Goal: Information Seeking & Learning: Find specific fact

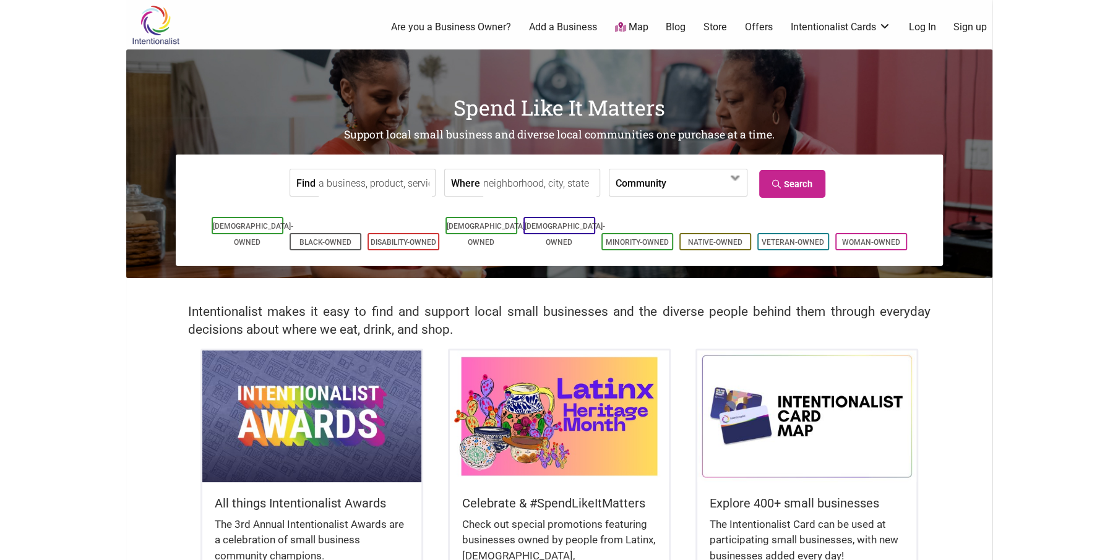
click at [344, 184] on input "Find" at bounding box center [375, 183] width 113 height 28
type input "seattle's best bubble"
click at [768, 184] on link "Search" at bounding box center [792, 184] width 66 height 28
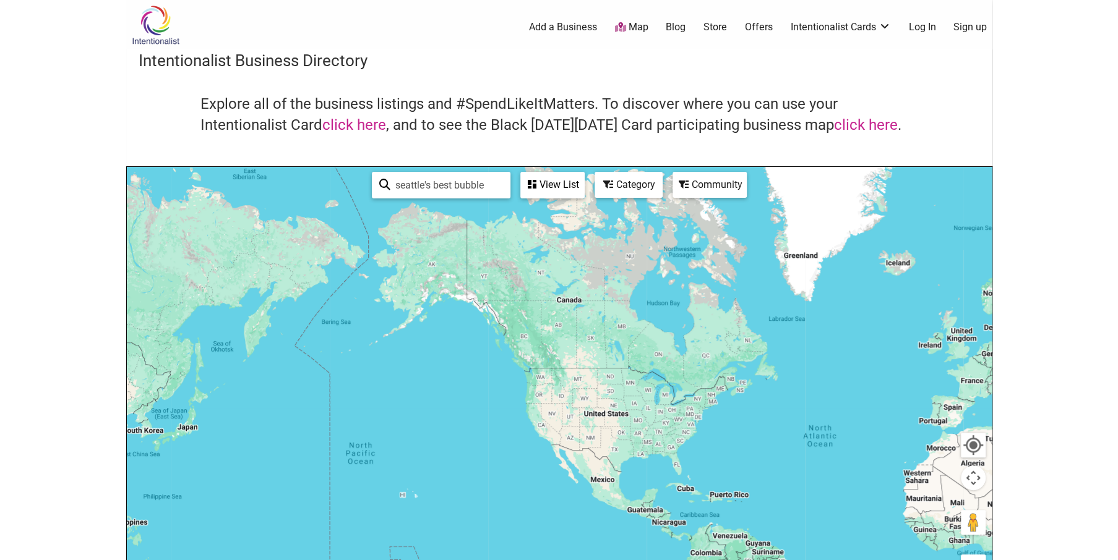
click at [482, 193] on input "seattle's best bubble" at bounding box center [446, 185] width 113 height 24
drag, startPoint x: 433, startPoint y: 187, endPoint x: 270, endPoint y: 179, distance: 163.5
click at [270, 179] on div "Use ctrl + scroll to zoom the map seattle's best bubble See All View List Sorry…" at bounding box center [559, 407] width 865 height 481
type input "best bubble"
click at [455, 186] on input "best bubble" at bounding box center [446, 185] width 112 height 24
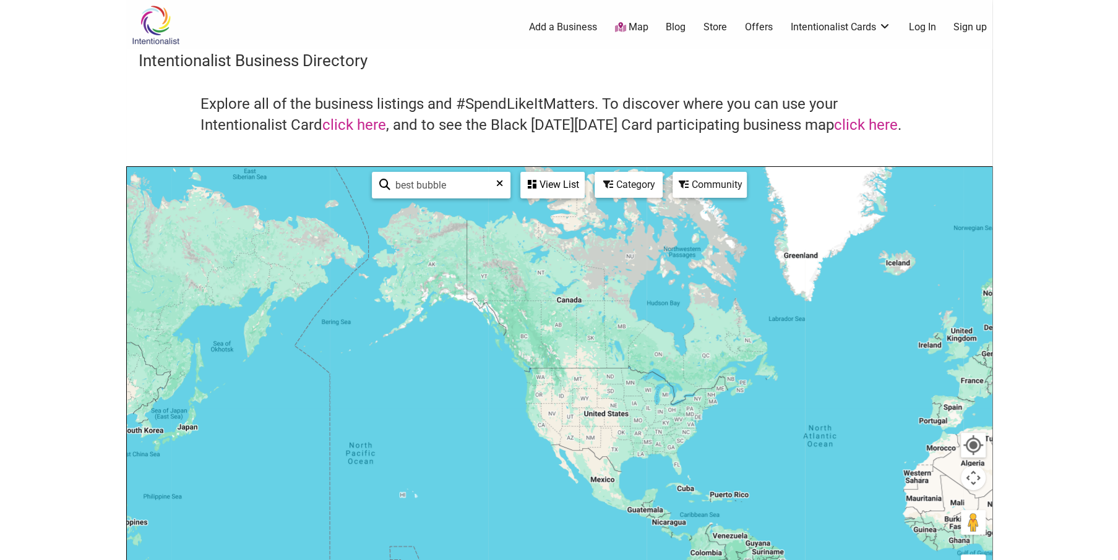
click at [499, 185] on icon at bounding box center [499, 188] width 7 height 19
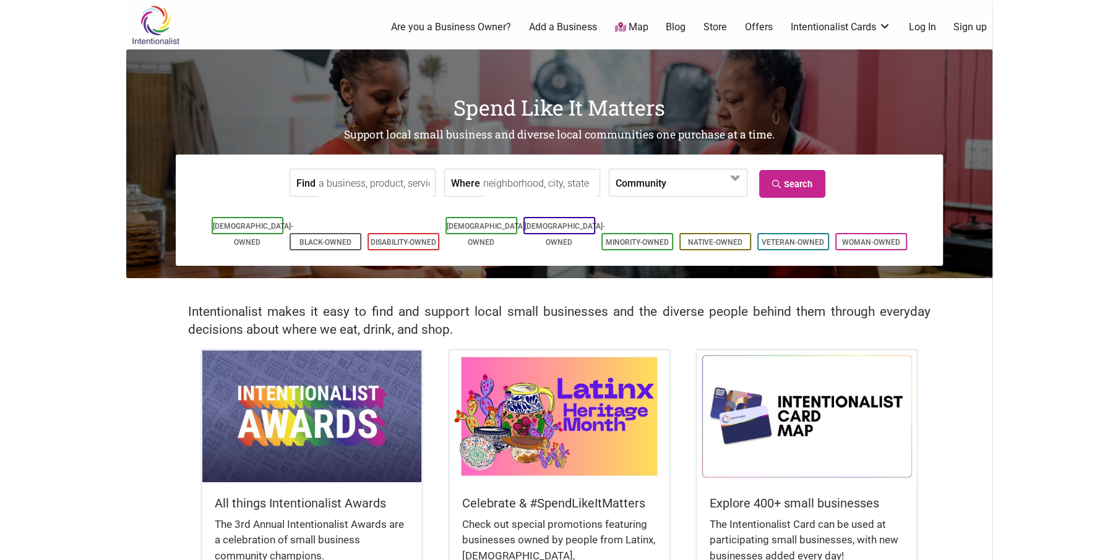
click at [382, 180] on input "Find" at bounding box center [375, 183] width 113 height 28
type input "seattle's best"
type input "[GEOGRAPHIC_DATA]"
click at [787, 177] on link "Search" at bounding box center [792, 184] width 66 height 28
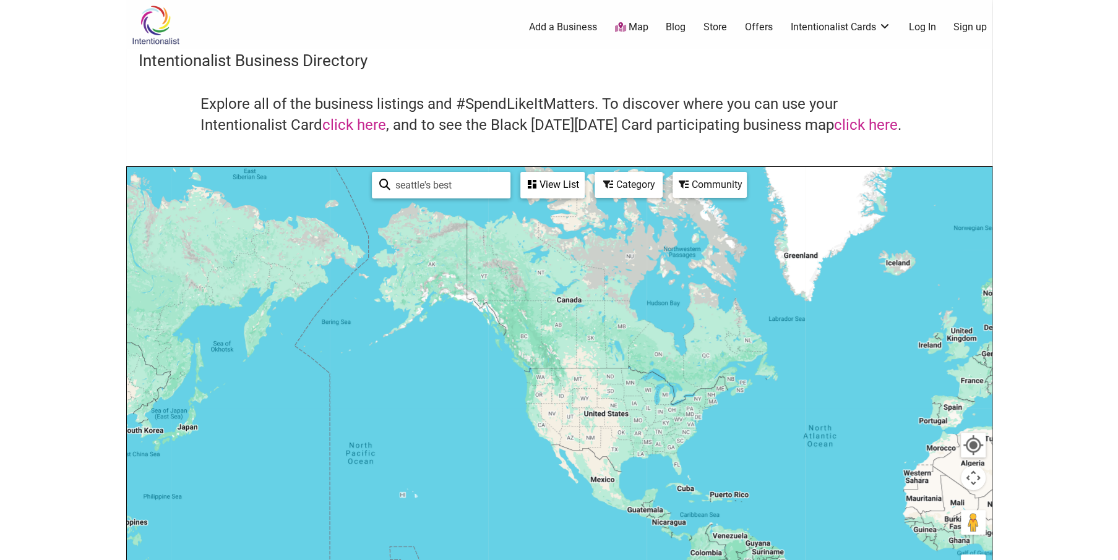
click at [83, 276] on body "× Menu 0 Add a Business Map Blog Store Offers Intentionalist Cards Buy Black Ca…" at bounding box center [559, 280] width 1118 height 560
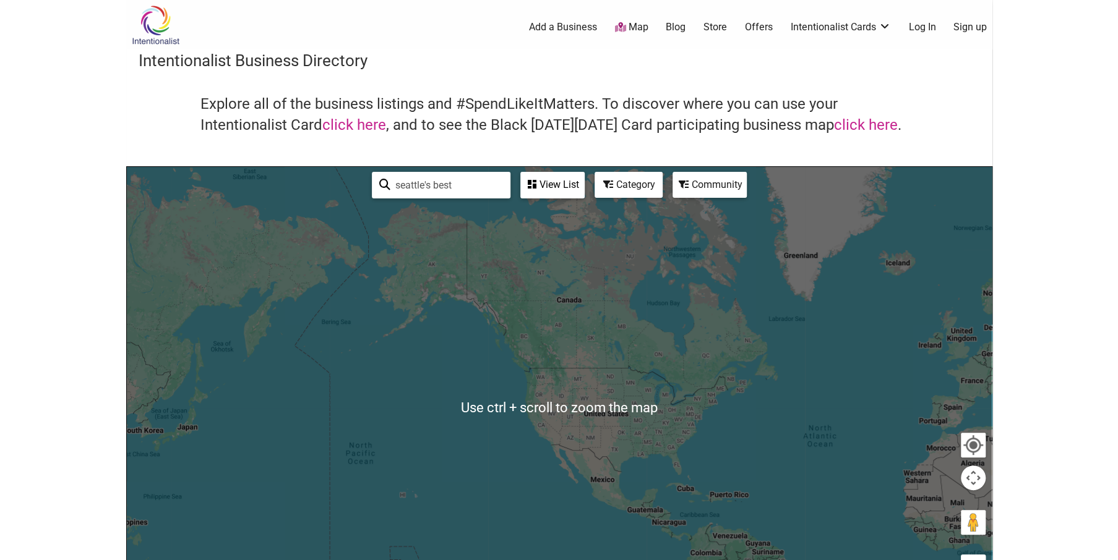
click at [466, 195] on input "seattle's best" at bounding box center [446, 185] width 113 height 24
drag, startPoint x: 439, startPoint y: 187, endPoint x: 327, endPoint y: 174, distance: 112.7
click at [327, 174] on div "Use ctrl + scroll to zoom the map [GEOGRAPHIC_DATA]'s best See All View List So…" at bounding box center [559, 407] width 865 height 481
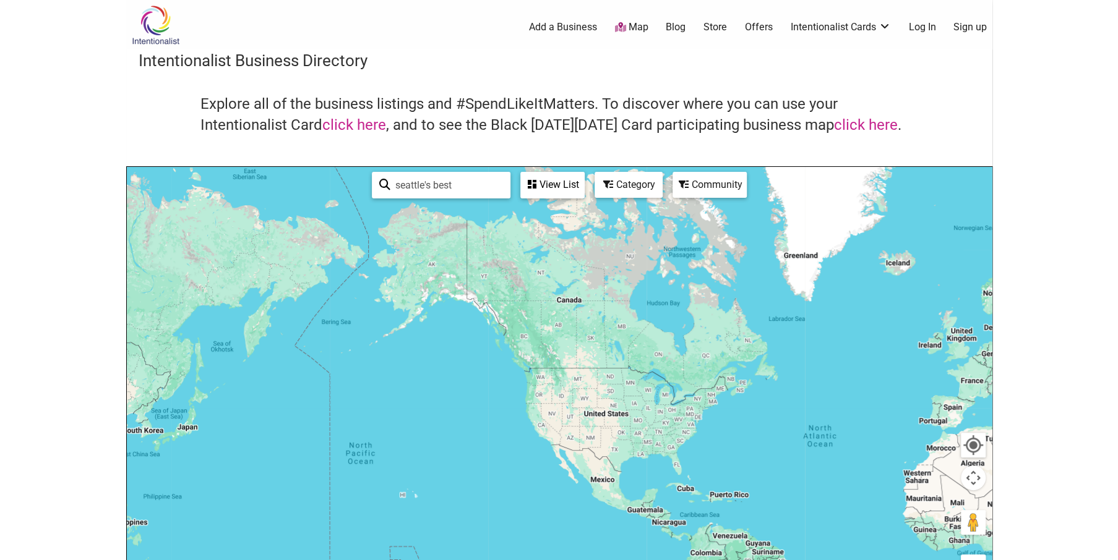
type input "b"
type input "best bubble team"
